Goal: Navigation & Orientation: Find specific page/section

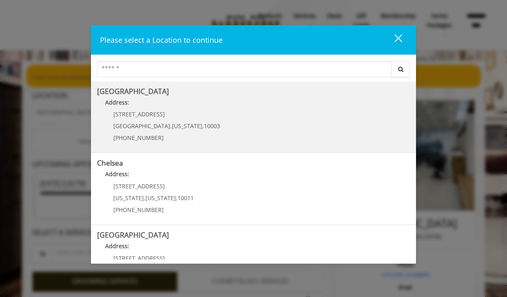
click at [332, 130] on Village "Greenwich Village Address: 60 E 8th St Manhattan , New York , 10003 (212) 598-1…" at bounding box center [253, 116] width 313 height 59
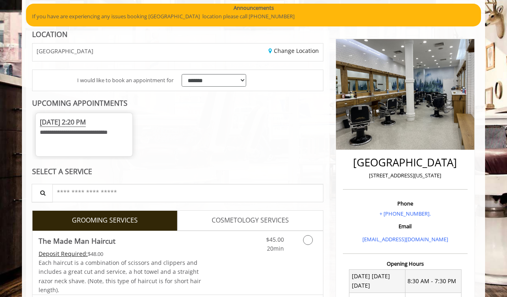
scroll to position [63, 0]
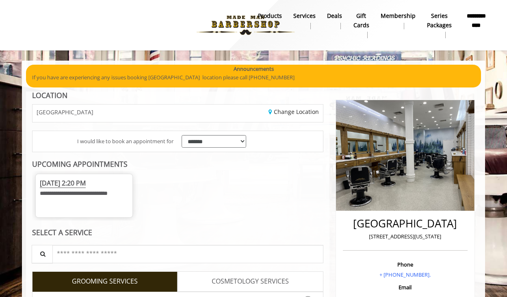
click at [308, 18] on b "Services" at bounding box center [304, 15] width 22 height 9
click at [445, 21] on b "Series packages" at bounding box center [439, 20] width 25 height 18
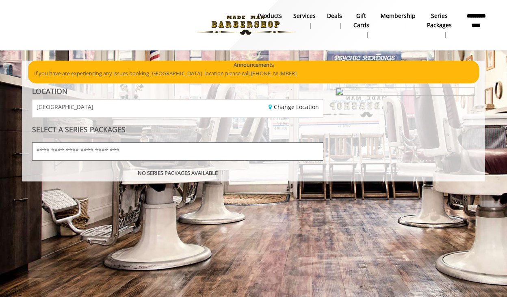
click at [228, 153] on input "text" at bounding box center [177, 151] width 291 height 18
click at [180, 171] on b "NO SERIES PACKAGES AVAILABLE" at bounding box center [178, 172] width 80 height 7
click at [383, 11] on link "Membership" at bounding box center [398, 20] width 46 height 21
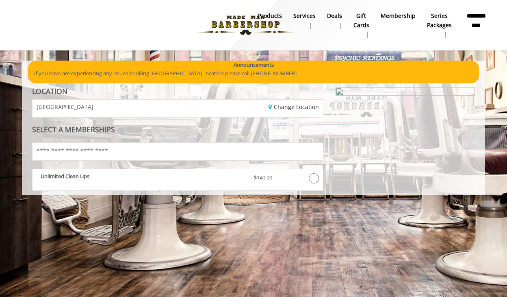
click at [363, 17] on b "gift cards" at bounding box center [362, 20] width 16 height 18
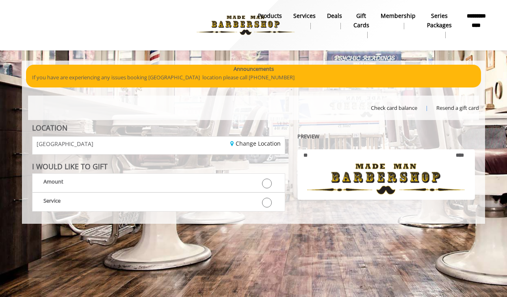
click at [277, 15] on b "products" at bounding box center [270, 15] width 24 height 9
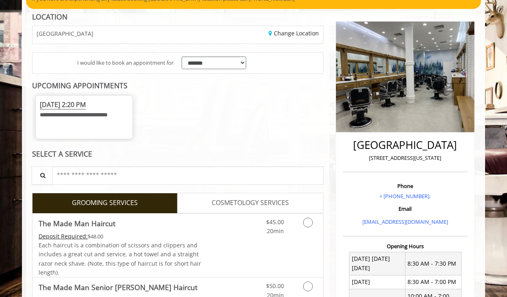
click at [267, 208] on span "COSMETOLOGY SERVICES" at bounding box center [250, 202] width 77 height 11
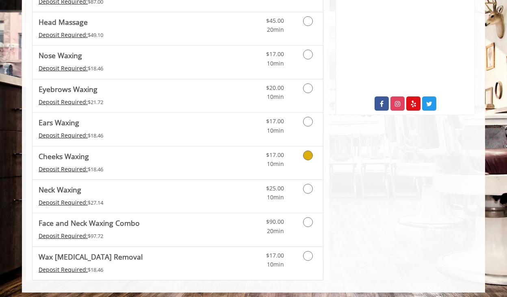
scroll to position [426, 0]
